Goal: Navigation & Orientation: Go to known website

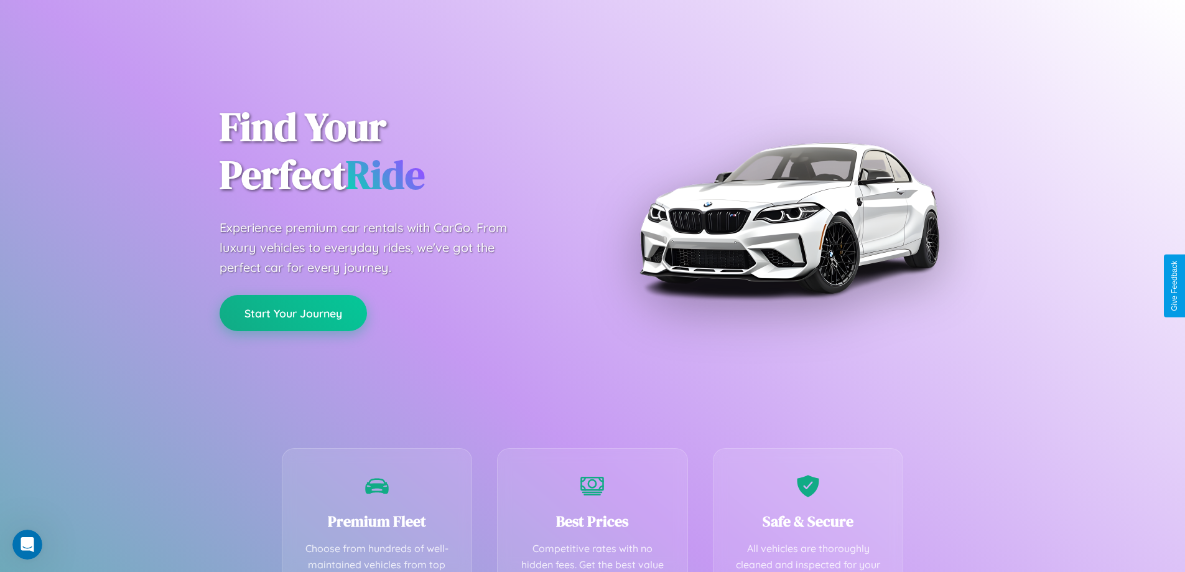
click at [293, 313] on button "Start Your Journey" at bounding box center [293, 313] width 147 height 36
click at [293, 312] on button "Start Your Journey" at bounding box center [293, 313] width 147 height 36
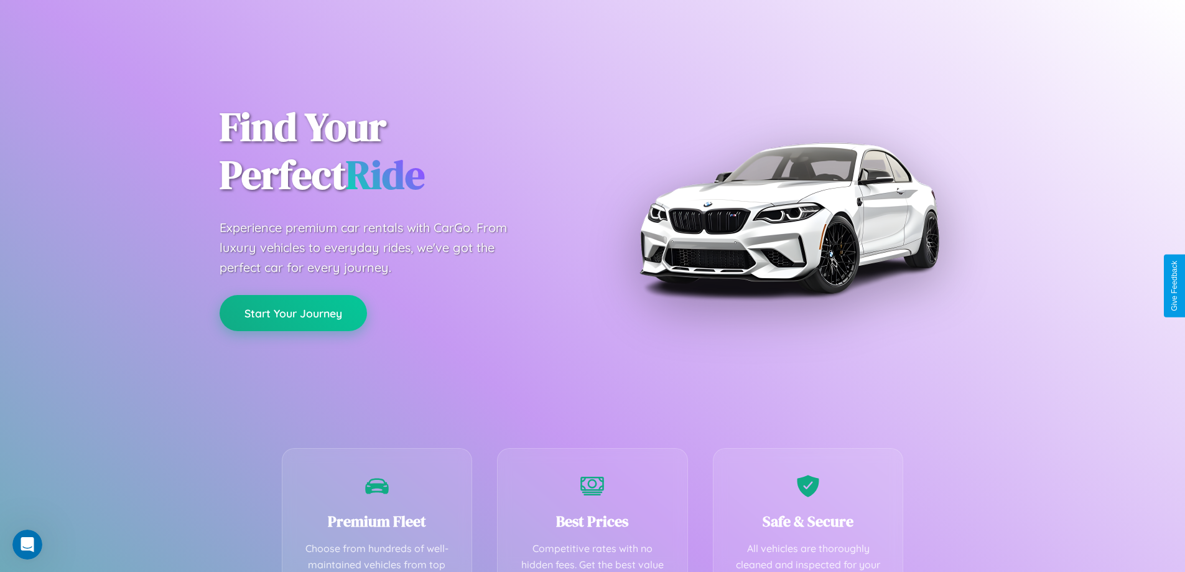
click at [293, 312] on button "Start Your Journey" at bounding box center [293, 313] width 147 height 36
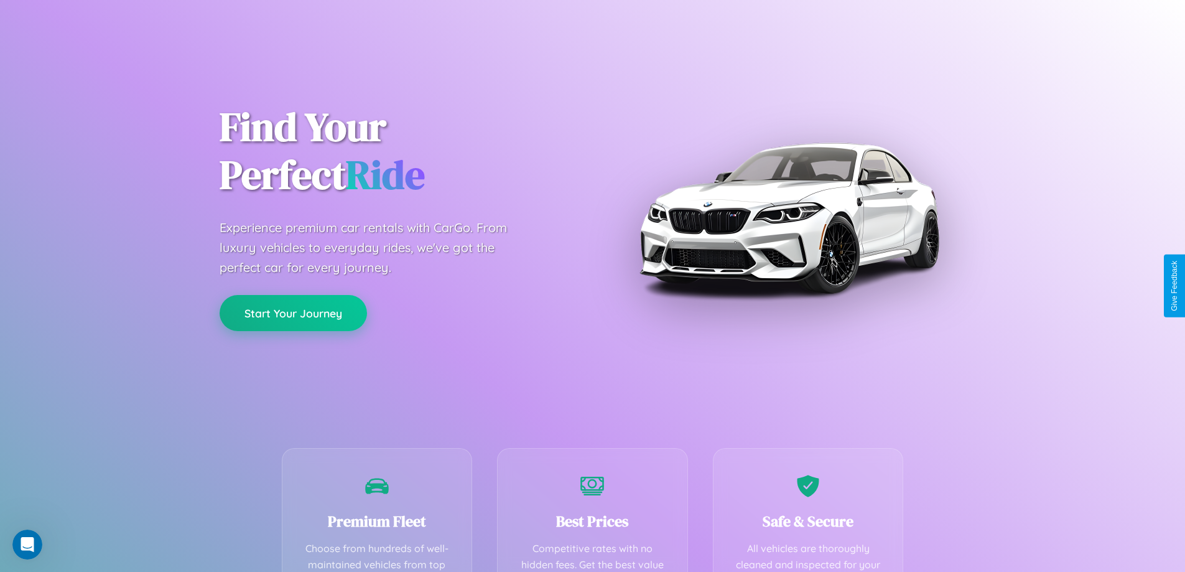
click at [293, 312] on button "Start Your Journey" at bounding box center [293, 313] width 147 height 36
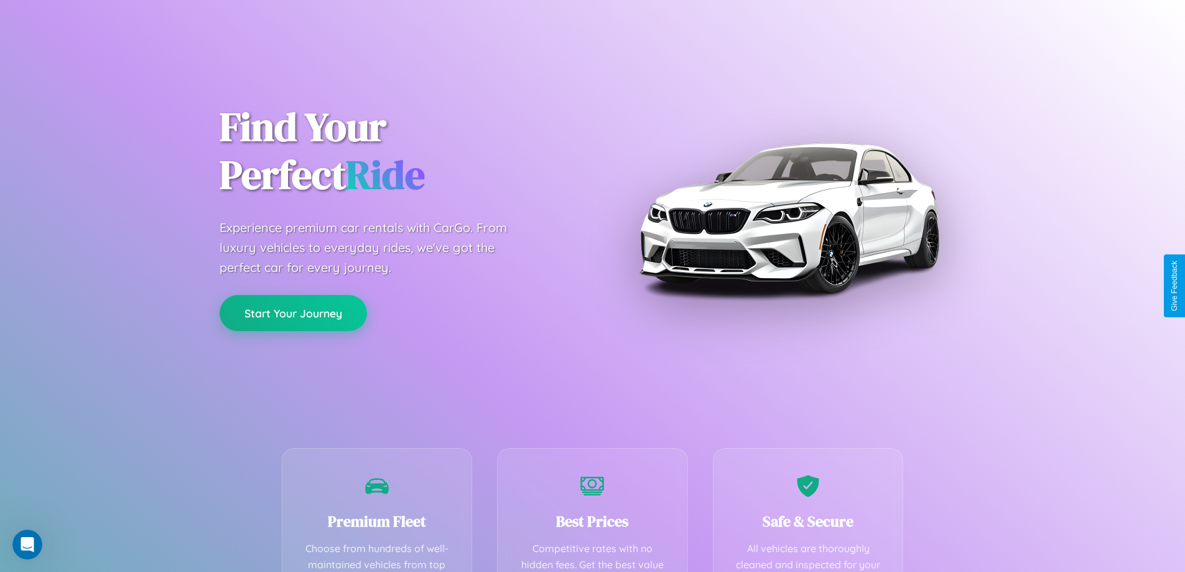
click at [293, 312] on button "Start Your Journey" at bounding box center [293, 313] width 147 height 36
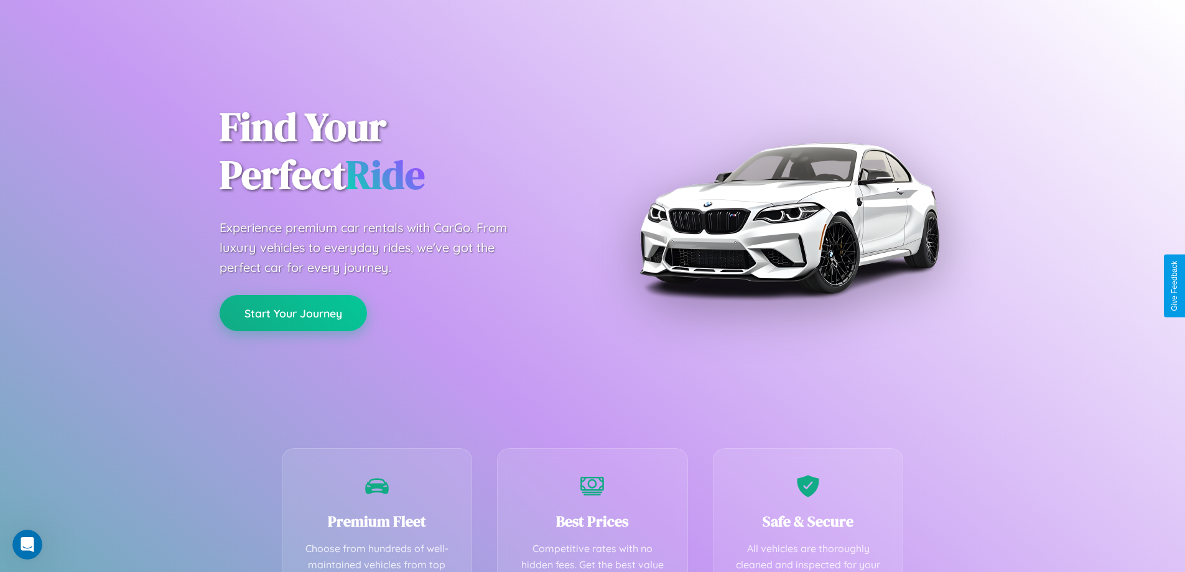
click at [293, 312] on button "Start Your Journey" at bounding box center [293, 313] width 147 height 36
